Goal: Task Accomplishment & Management: Manage account settings

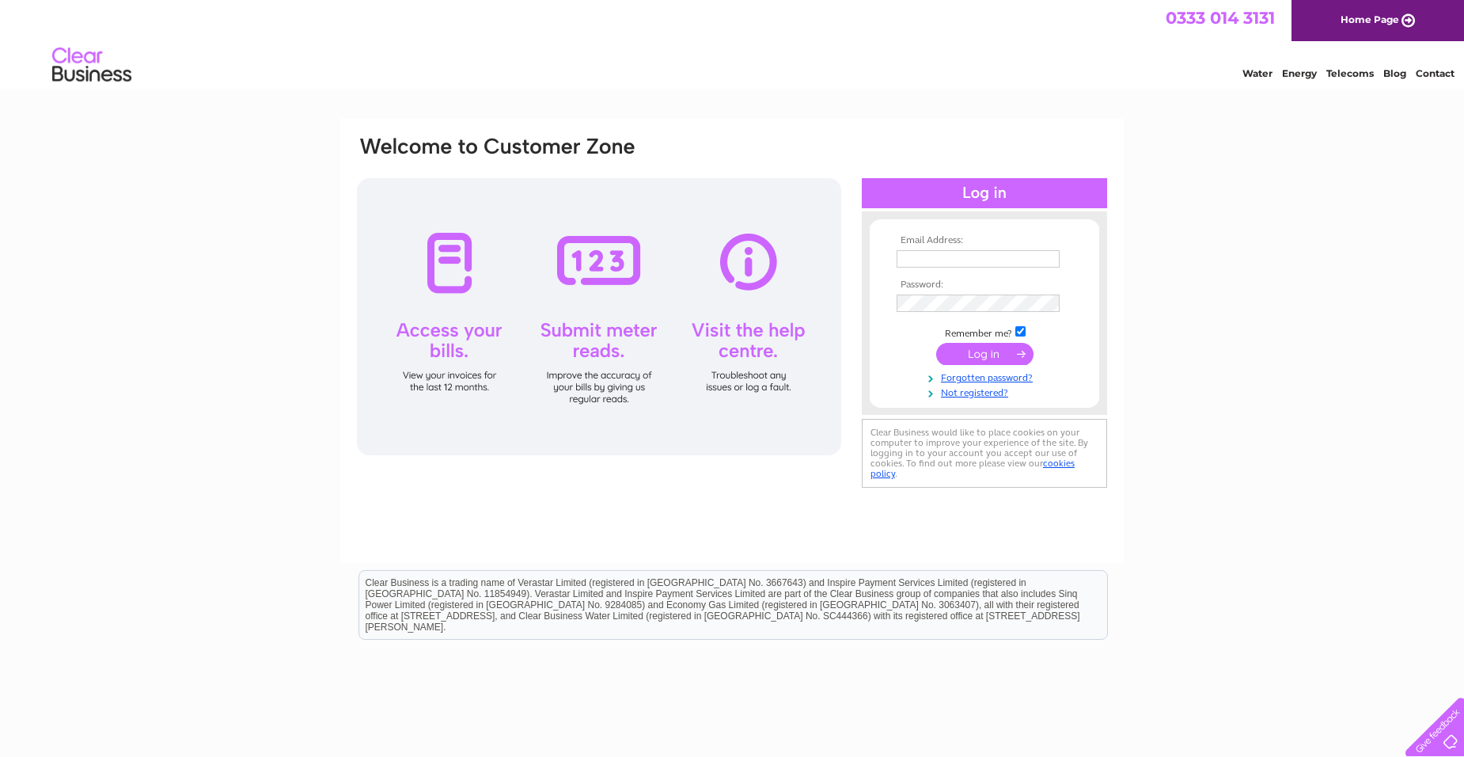
type input "[EMAIL_ADDRESS][DOMAIN_NAME]"
click at [988, 355] on input "submit" at bounding box center [984, 354] width 97 height 22
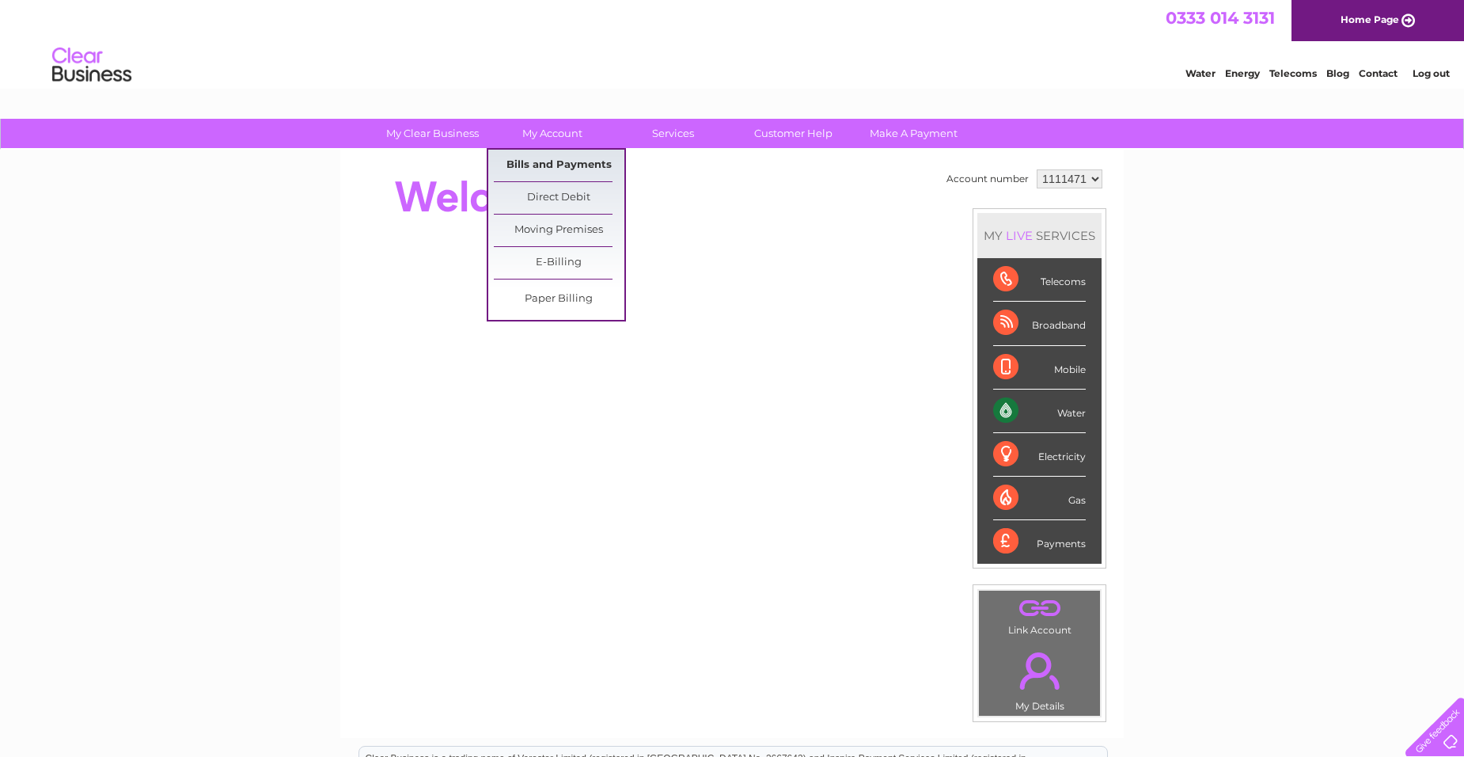
click at [563, 166] on link "Bills and Payments" at bounding box center [559, 166] width 131 height 32
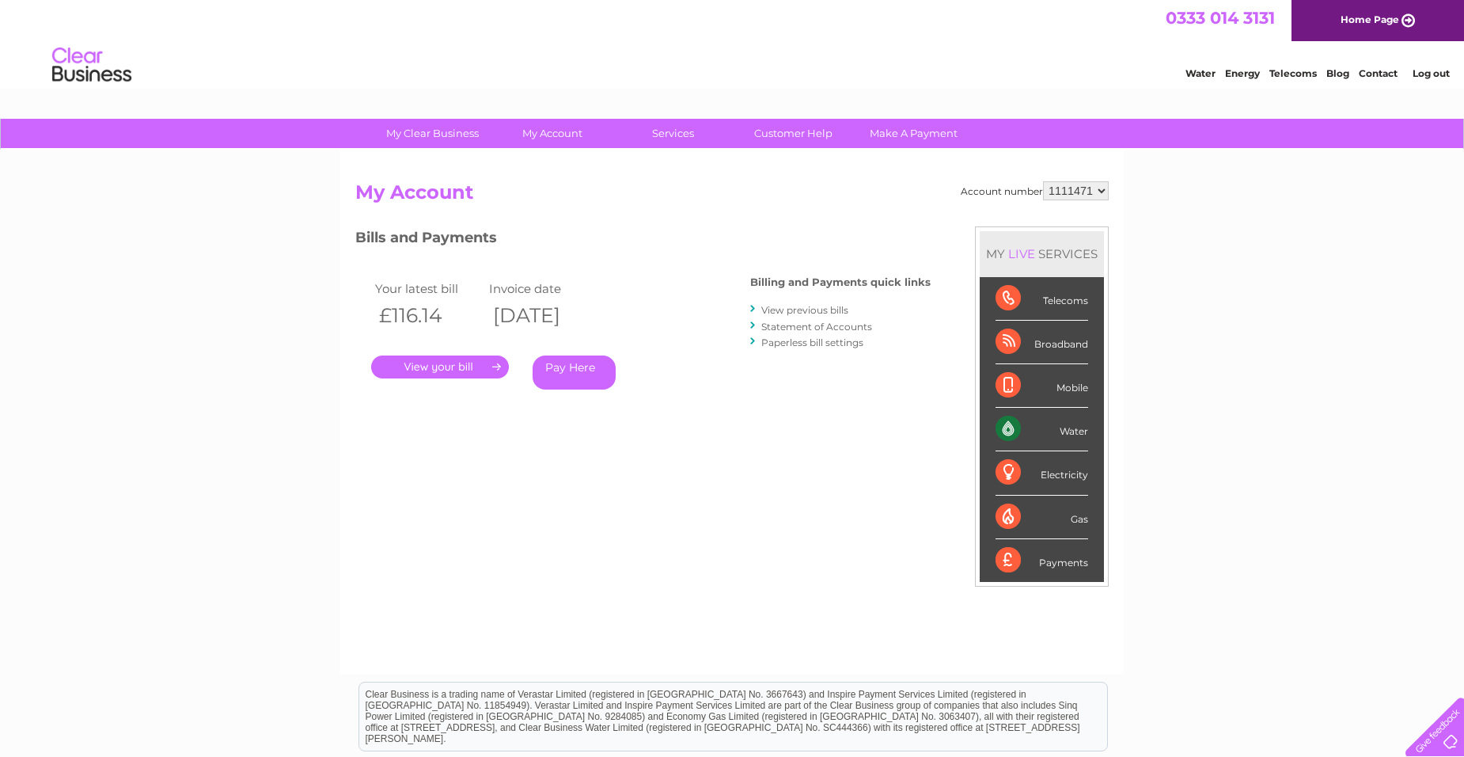
click at [425, 370] on link "." at bounding box center [440, 366] width 138 height 23
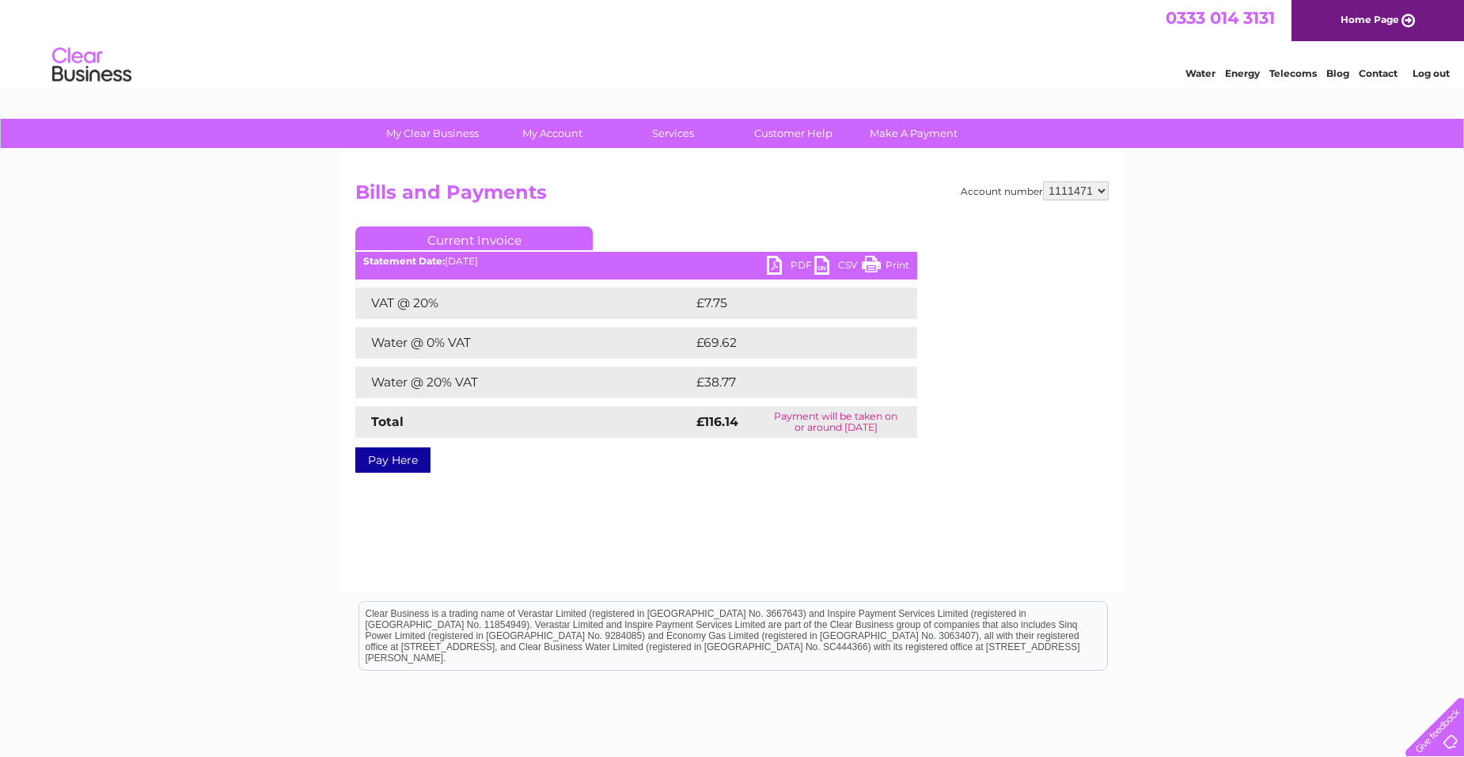
click at [783, 260] on link "PDF" at bounding box center [790, 267] width 47 height 23
